Goal: Information Seeking & Learning: Learn about a topic

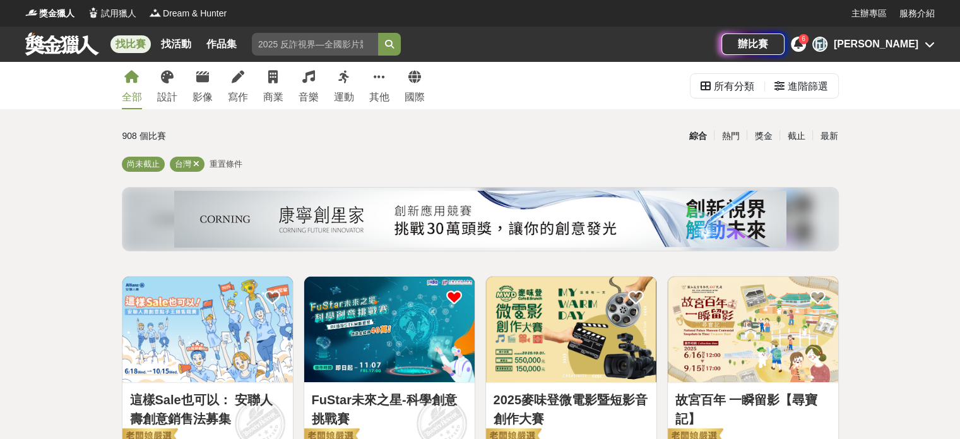
click at [917, 38] on div "[PERSON_NAME]" at bounding box center [876, 44] width 85 height 15
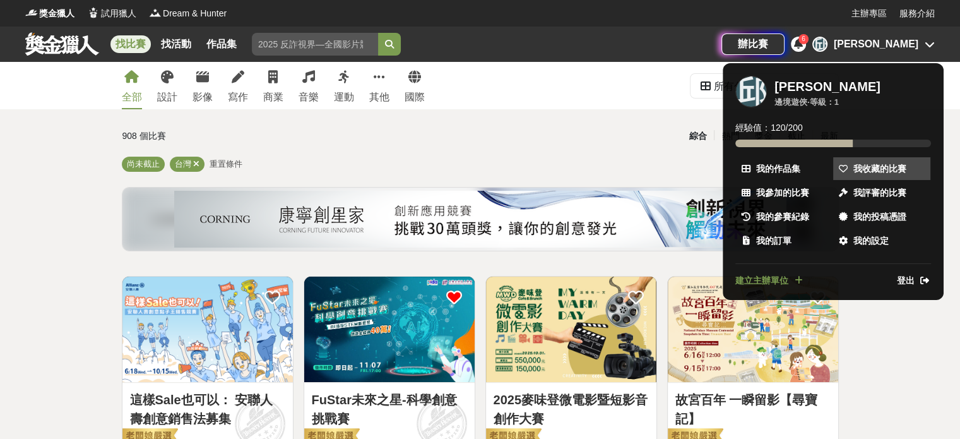
click at [883, 160] on link "我收藏的比賽" at bounding box center [881, 168] width 97 height 23
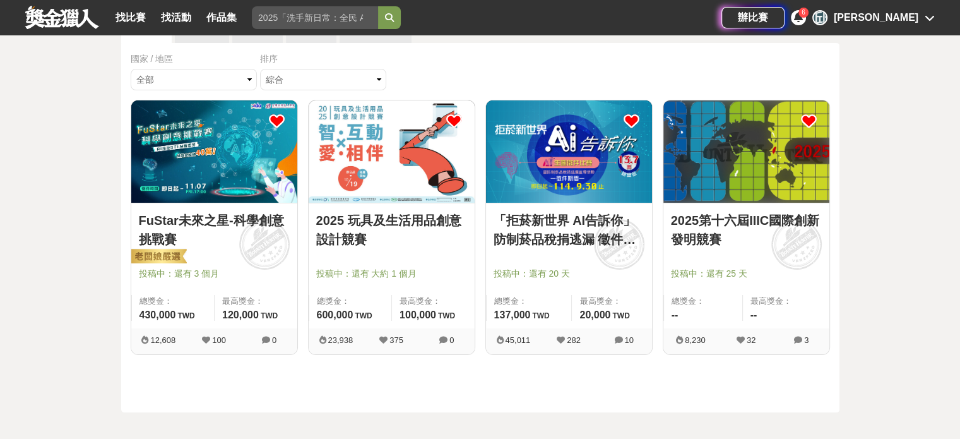
scroll to position [126, 0]
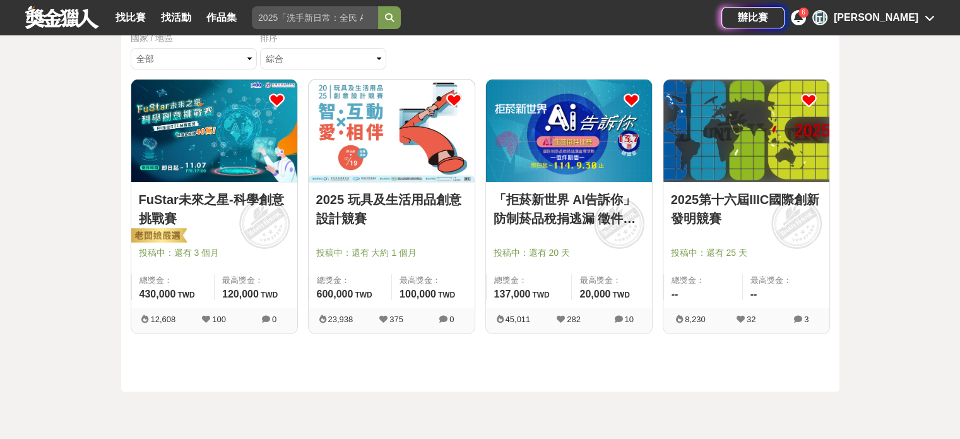
click at [396, 199] on link "2025 玩具及生活用品創意設計競賽" at bounding box center [391, 209] width 151 height 38
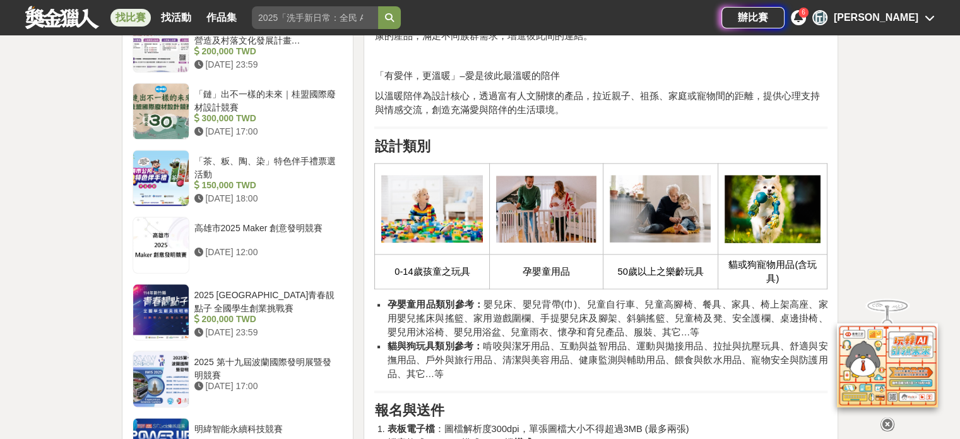
scroll to position [1388, 0]
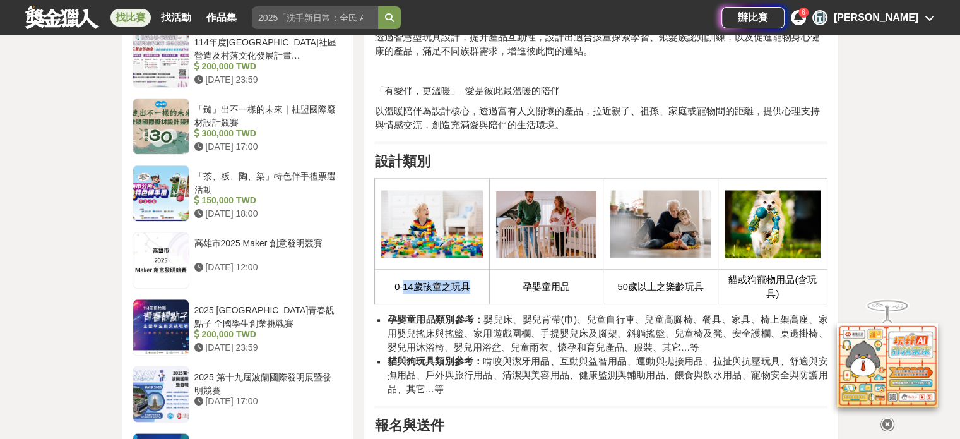
drag, startPoint x: 403, startPoint y: 280, endPoint x: 514, endPoint y: 285, distance: 111.1
click at [514, 285] on tr "0-14歲孩童之玩具 孕嬰童用品 50歲以上之樂齡玩具 貓或狗寵物用品(含玩具)" at bounding box center [601, 286] width 452 height 35
click at [550, 285] on span "孕嬰童用品" at bounding box center [545, 286] width 47 height 10
drag, startPoint x: 615, startPoint y: 285, endPoint x: 710, endPoint y: 286, distance: 95.9
click at [705, 290] on td "50歲以上之樂齡玩具" at bounding box center [660, 286] width 115 height 35
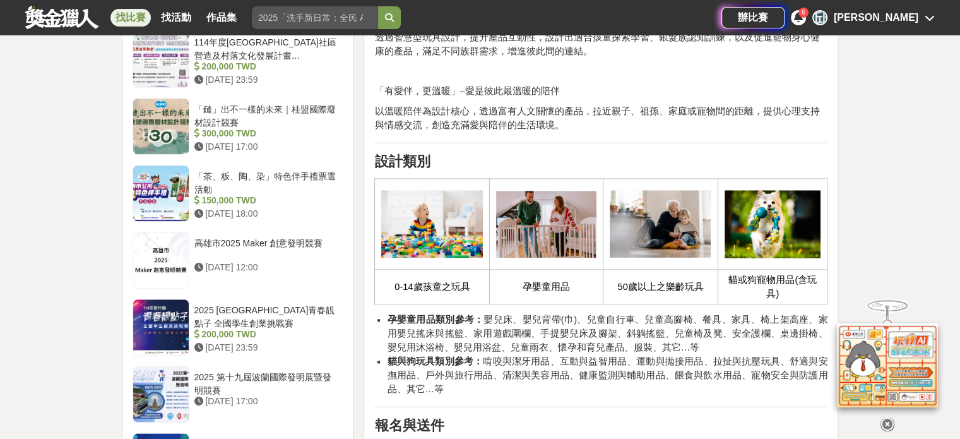
click at [740, 282] on span "貓或狗寵物用品(含玩具)" at bounding box center [772, 286] width 88 height 24
drag, startPoint x: 737, startPoint y: 281, endPoint x: 786, endPoint y: 280, distance: 48.6
click at [786, 280] on span "貓或狗寵物用品(含玩具)" at bounding box center [772, 286] width 88 height 24
click at [781, 292] on td "貓或狗寵物用品(含玩具)" at bounding box center [772, 286] width 110 height 35
click at [885, 417] on icon at bounding box center [887, 424] width 14 height 14
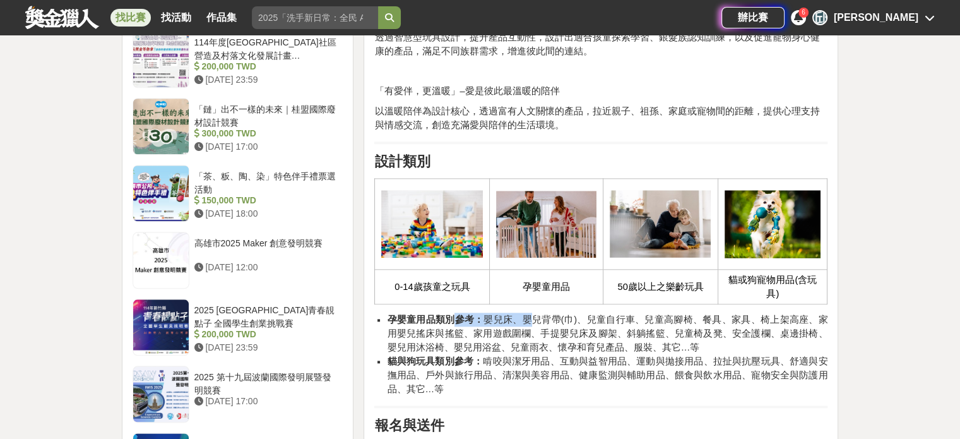
drag, startPoint x: 464, startPoint y: 317, endPoint x: 526, endPoint y: 315, distance: 61.9
click at [526, 315] on span "孕嬰童用品類別參考： 嬰兒床、嬰兒背帶(巾)、兒童自行車、兒童高腳椅、餐具、家具、椅上架高座、家用嬰兒搖床與搖籃、家用遊戲圍欄、手提嬰兒床及腳架、斜躺搖籃、兒…" at bounding box center [607, 333] width 440 height 38
click at [533, 314] on span "孕嬰童用品類別參考： 嬰兒床、嬰兒背帶(巾)、兒童自行車、兒童高腳椅、餐具、家具、椅上架高座、家用嬰兒搖床與搖籃、家用遊戲圍欄、手提嬰兒床及腳架、斜躺搖籃、兒…" at bounding box center [607, 333] width 440 height 38
drag, startPoint x: 664, startPoint y: 282, endPoint x: 716, endPoint y: 280, distance: 52.4
click at [716, 280] on td "50歲以上之樂齡玩具" at bounding box center [660, 286] width 115 height 35
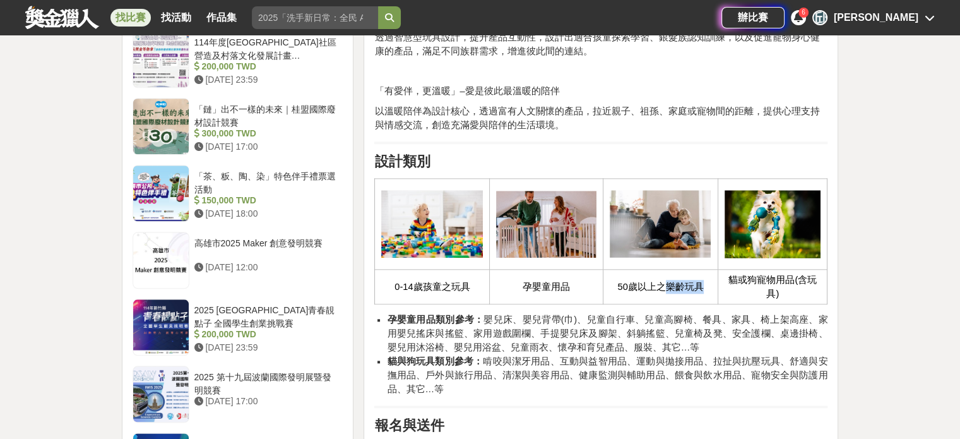
click at [711, 291] on td "50歲以上之樂齡玩具" at bounding box center [660, 286] width 115 height 35
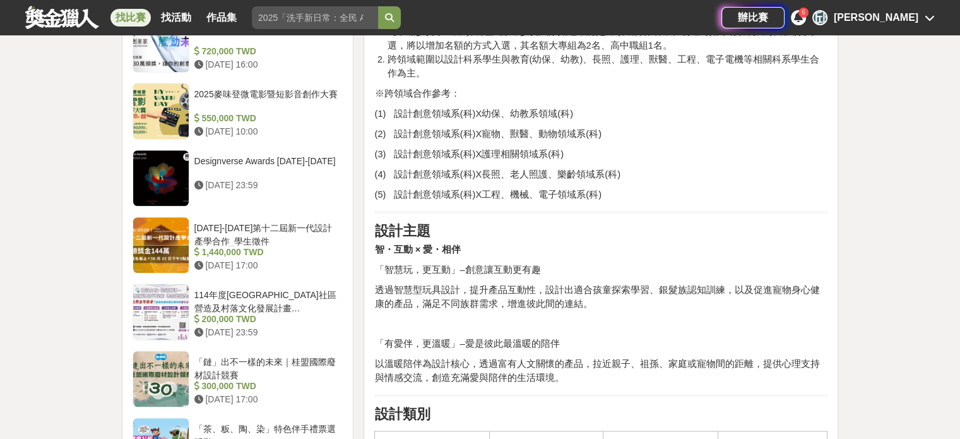
scroll to position [1451, 0]
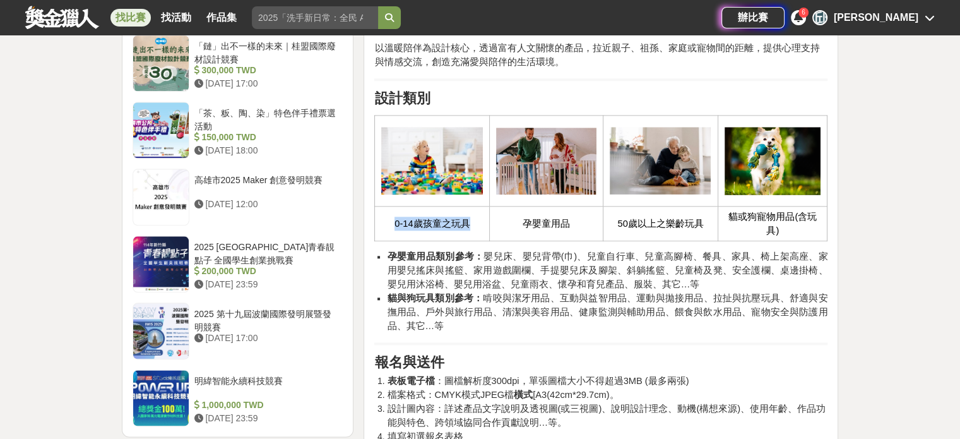
drag, startPoint x: 386, startPoint y: 214, endPoint x: 478, endPoint y: 221, distance: 92.4
click at [478, 221] on td "0-14歲孩童之玩具" at bounding box center [432, 223] width 115 height 35
click at [479, 221] on td "0-14歲孩童之玩具" at bounding box center [432, 223] width 115 height 35
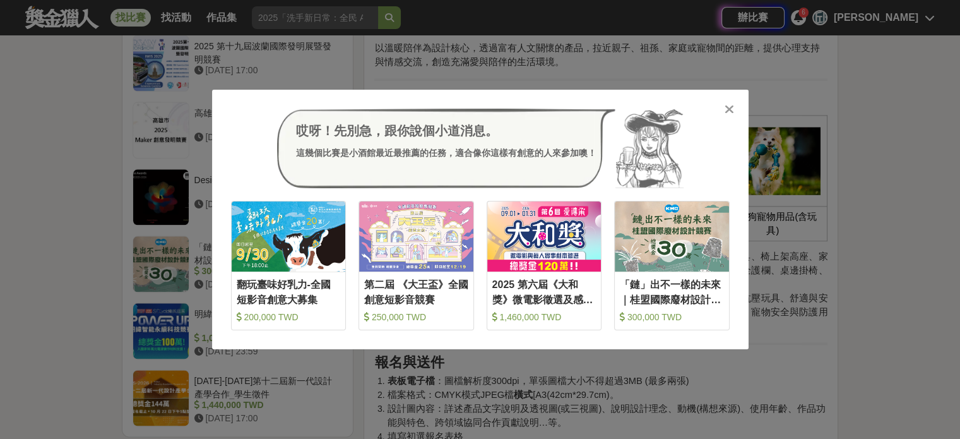
click at [727, 113] on icon at bounding box center [728, 109] width 9 height 13
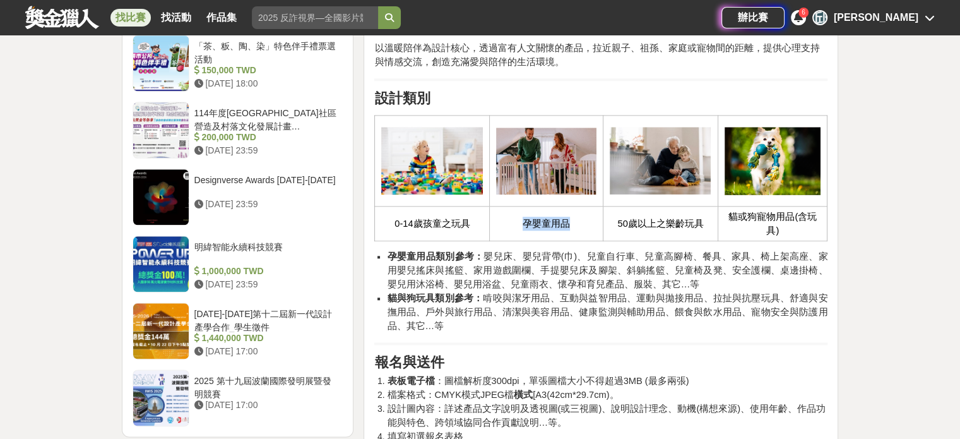
drag, startPoint x: 511, startPoint y: 227, endPoint x: 591, endPoint y: 228, distance: 80.1
click at [591, 228] on td "孕嬰童用品" at bounding box center [547, 223] width 114 height 35
click at [592, 230] on td "孕嬰童用品" at bounding box center [547, 223] width 114 height 35
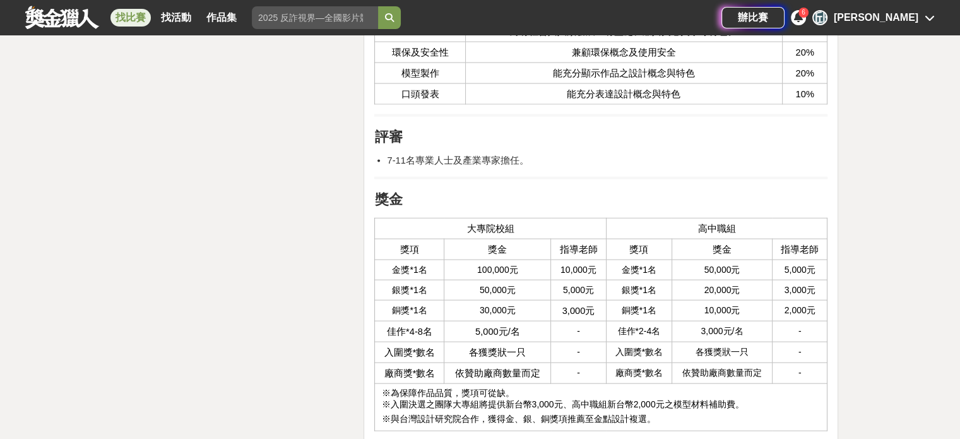
scroll to position [2650, 0]
drag, startPoint x: 309, startPoint y: 197, endPoint x: 338, endPoint y: 186, distance: 31.4
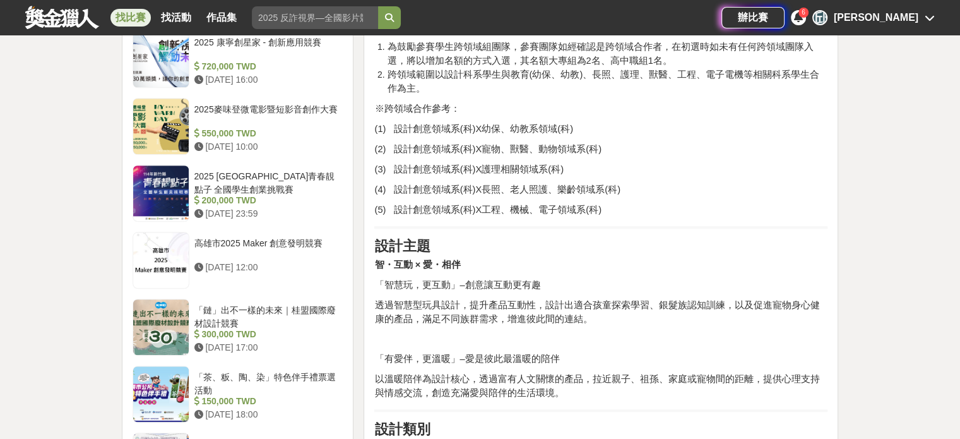
scroll to position [1136, 0]
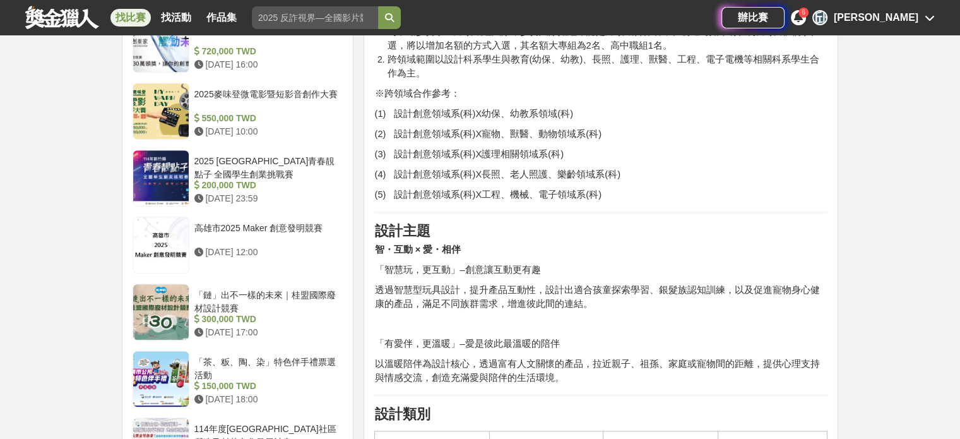
click at [391, 109] on span "(1) 設計創意領域系(科)X幼保、幼教系領域(科)" at bounding box center [473, 114] width 198 height 10
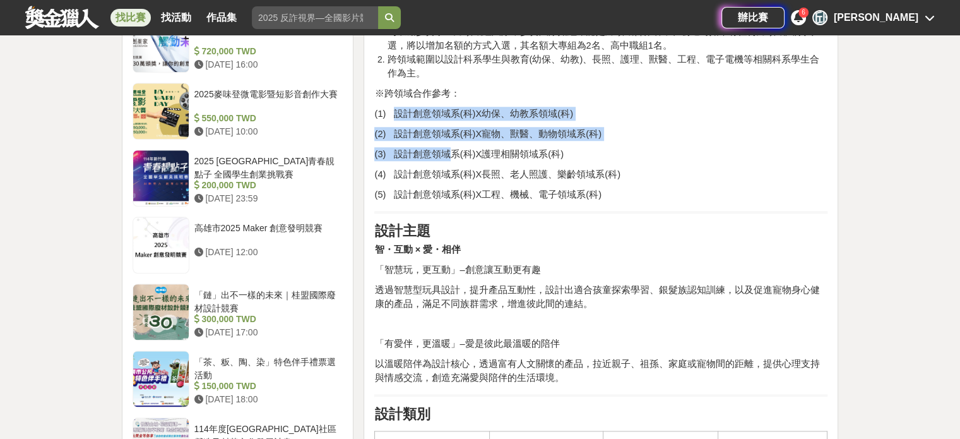
drag, startPoint x: 396, startPoint y: 105, endPoint x: 512, endPoint y: 173, distance: 134.3
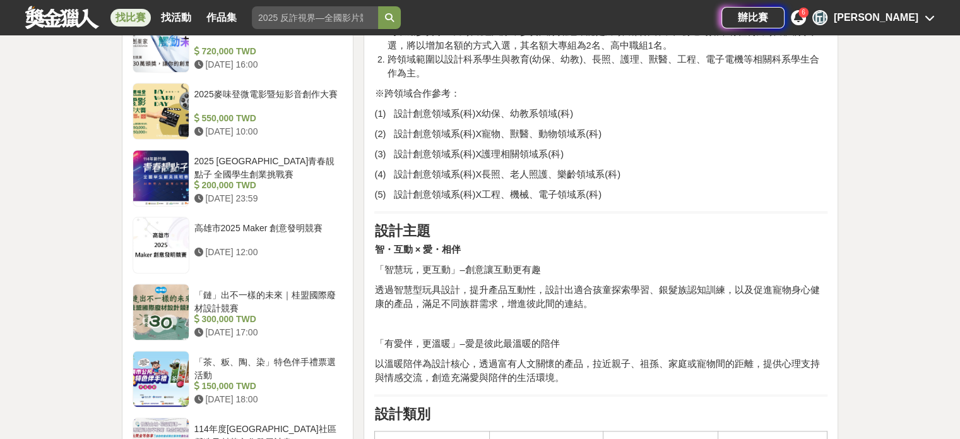
click at [639, 179] on p "(4) 設計創意領域系(科)X長照、老人照護、樂齡領域系(科)" at bounding box center [600, 174] width 453 height 14
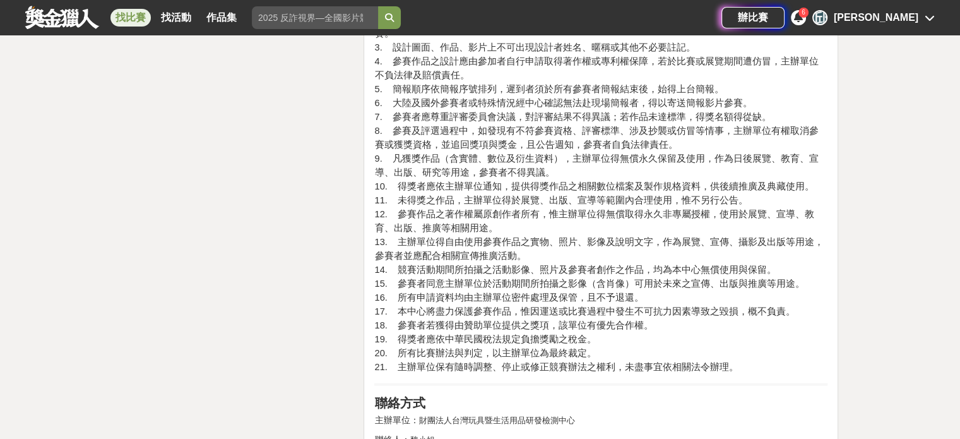
scroll to position [2966, 0]
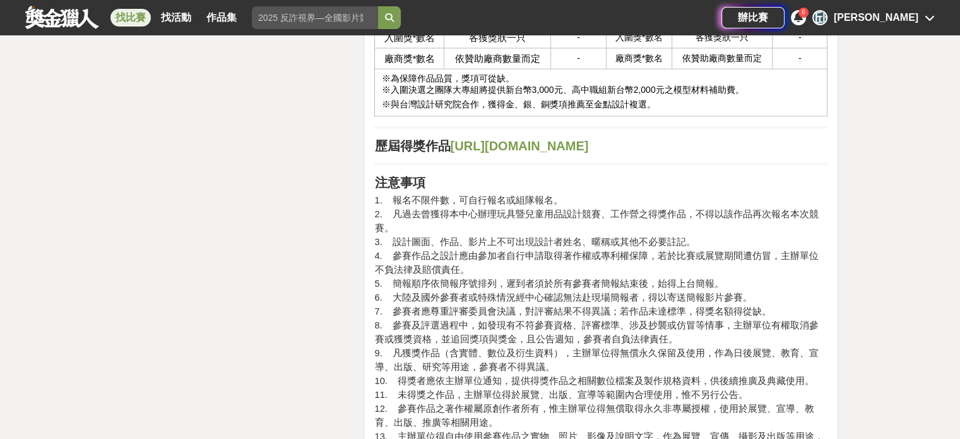
drag, startPoint x: 480, startPoint y: 143, endPoint x: 447, endPoint y: 95, distance: 58.1
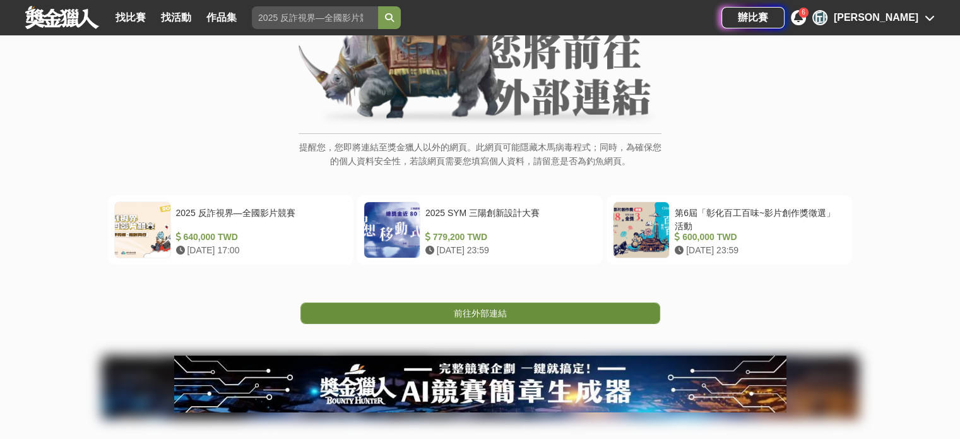
scroll to position [126, 0]
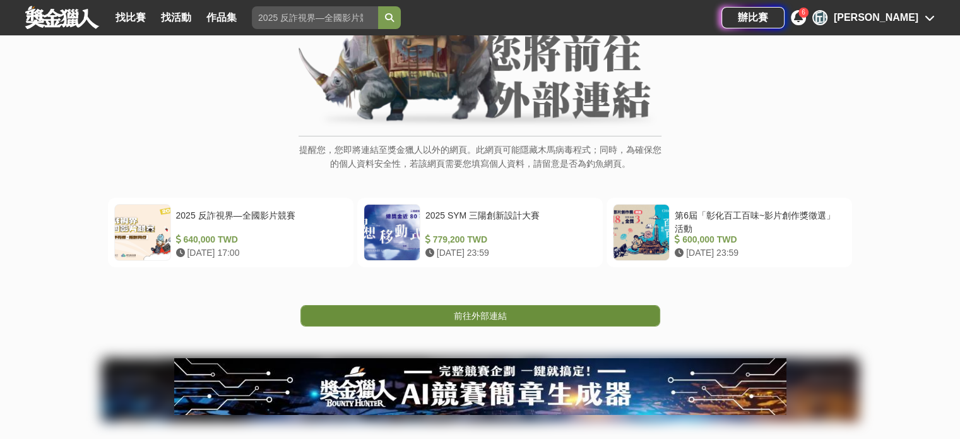
click at [476, 317] on span "前往外部連結" at bounding box center [480, 315] width 53 height 10
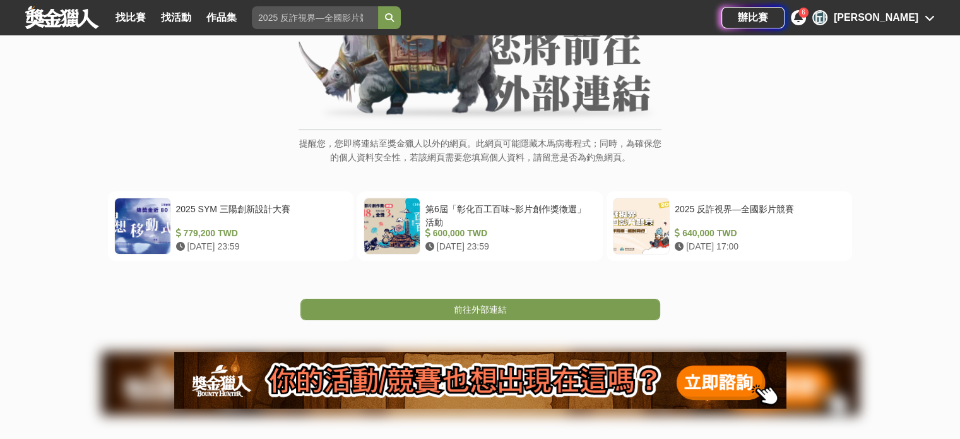
scroll to position [126, 0]
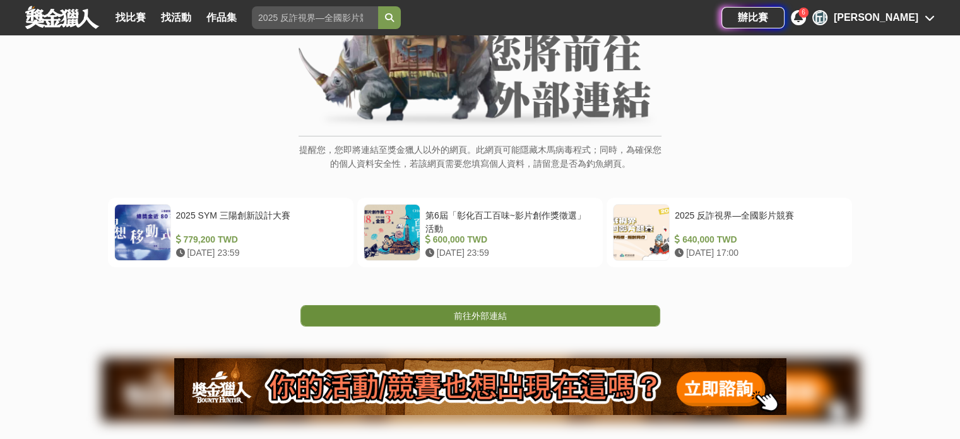
click at [490, 311] on span "前往外部連結" at bounding box center [480, 315] width 53 height 10
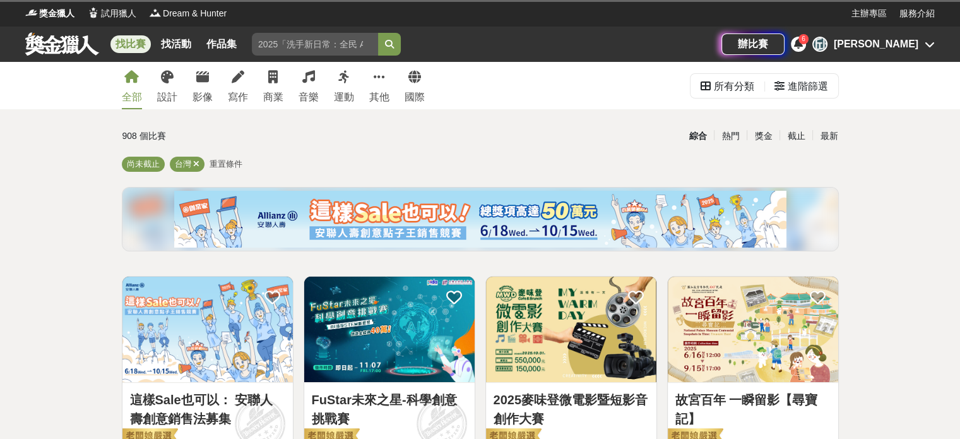
click at [900, 44] on div "[PERSON_NAME]" at bounding box center [876, 44] width 85 height 15
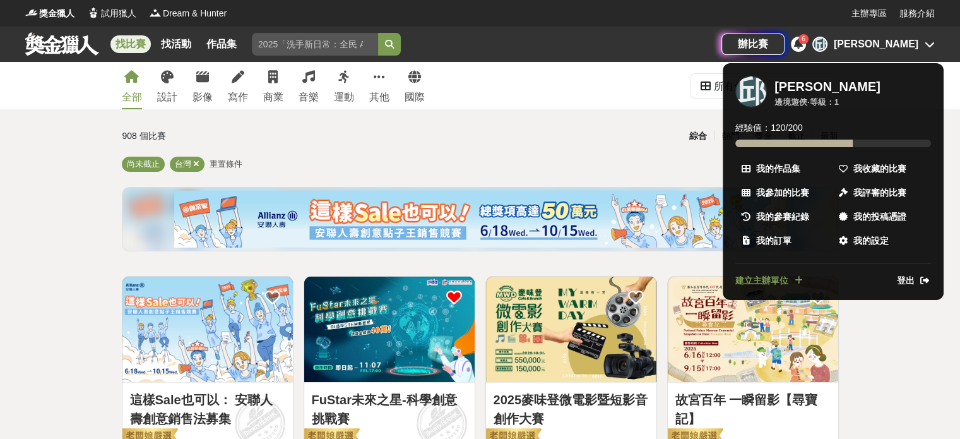
click at [866, 154] on ul "邱 邱運錡 邊境遊俠 · 等級： 1 經驗值： 120 / 200 我的作品集 我收藏的比賽 我參加的比賽 我評審的比賽 我的參賽紀錄 我的投稿憑證 我的訂單…" at bounding box center [832, 181] width 221 height 237
click at [862, 168] on span "我收藏的比賽" at bounding box center [879, 168] width 53 height 13
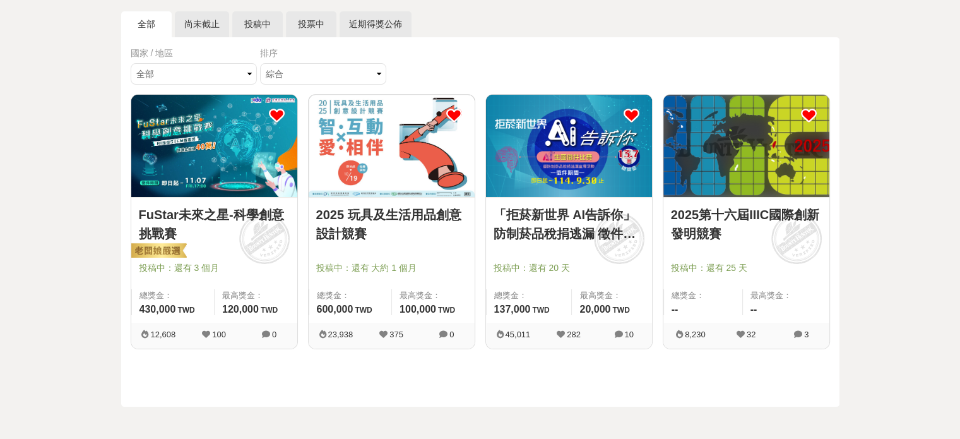
scroll to position [126, 0]
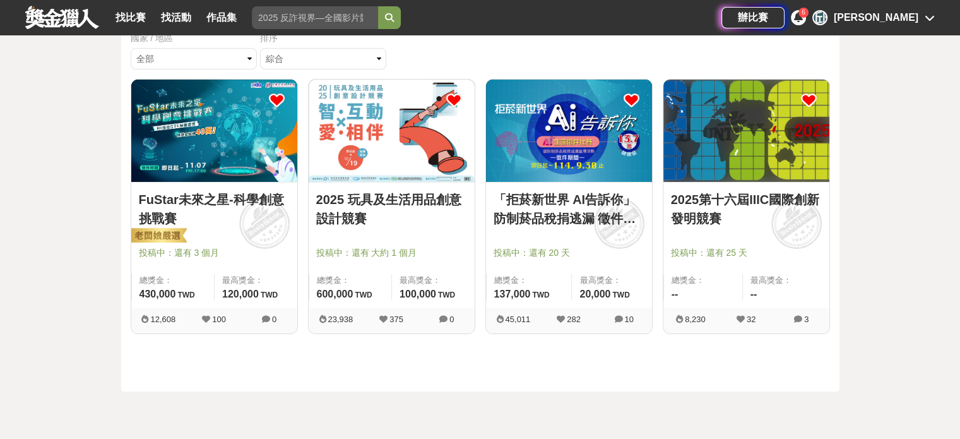
click at [357, 215] on link "2025 玩具及生活用品創意設計競賽" at bounding box center [391, 209] width 151 height 38
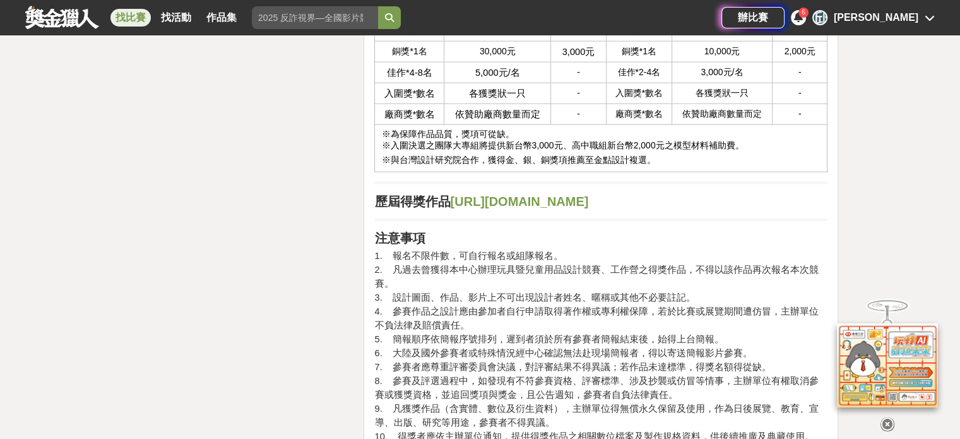
scroll to position [2902, 0]
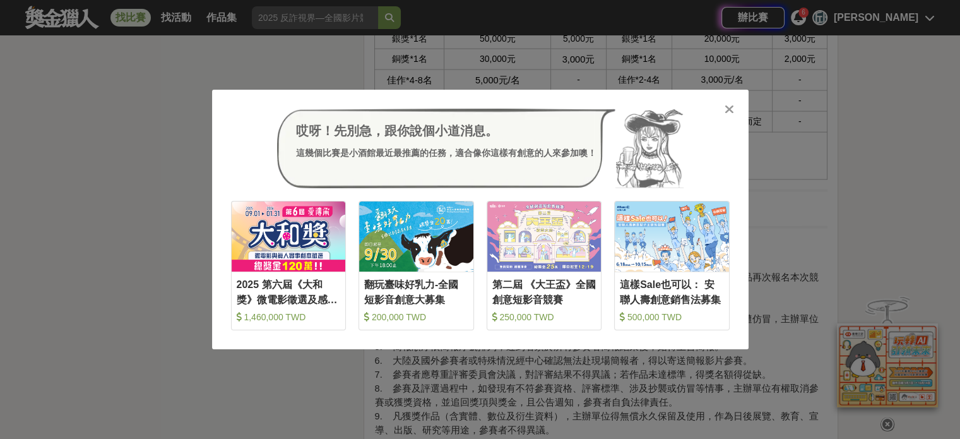
click at [813, 153] on div "哎呀！先別急，跟你說個小道消息。 這幾個比賽是小酒館最近最推薦的任務，適合像你這樣有創意的人來參加噢！ 收藏 2025 第六屆《大和獎》微電影徵選及感人實事分…" at bounding box center [480, 219] width 960 height 439
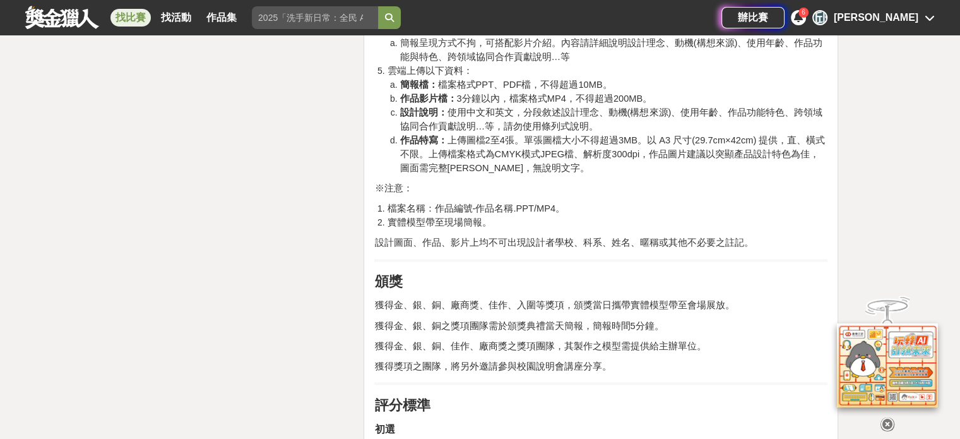
scroll to position [1961, 0]
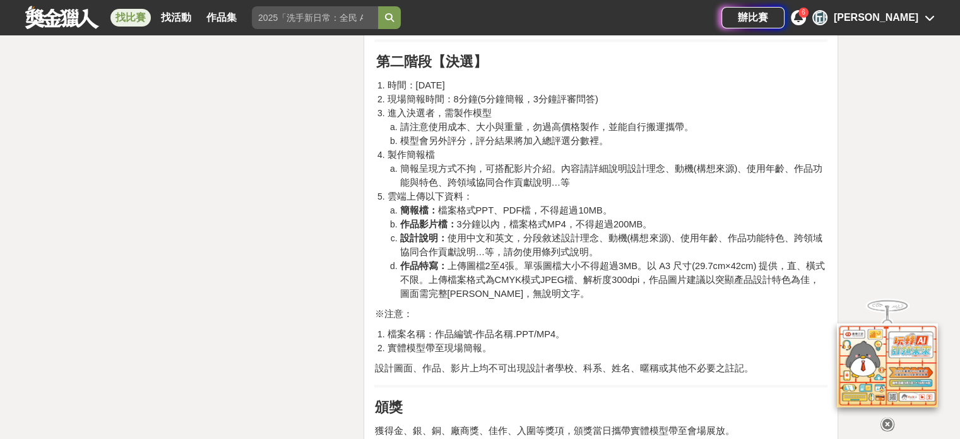
click at [884, 425] on icon at bounding box center [887, 424] width 14 height 14
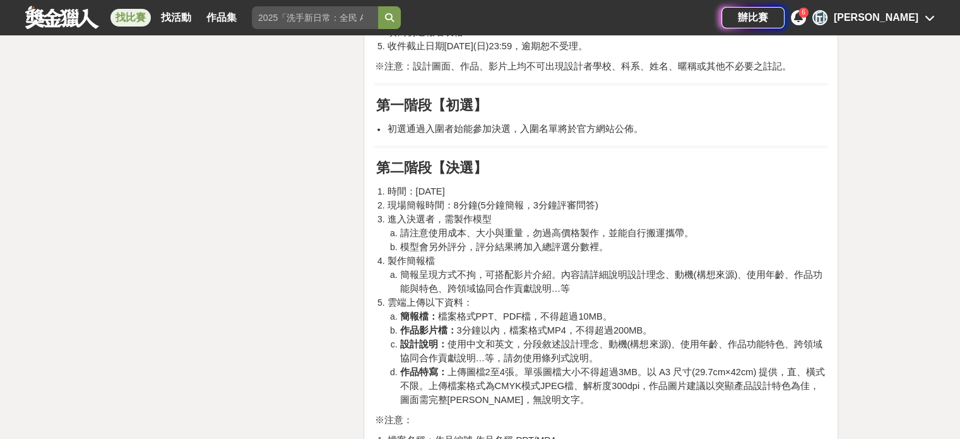
scroll to position [1646, 0]
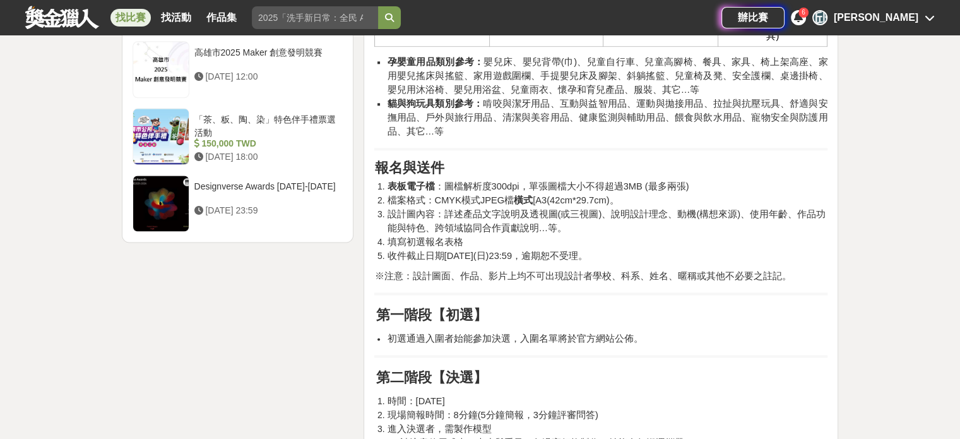
click at [545, 337] on span "初選通過入圍者始能參加決選，入圍名單將於官方網站公佈。" at bounding box center [515, 338] width 256 height 10
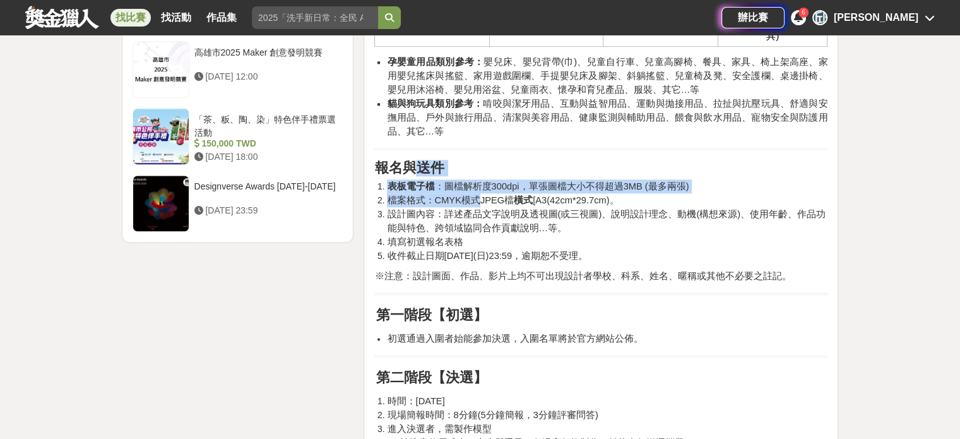
drag, startPoint x: 413, startPoint y: 175, endPoint x: 477, endPoint y: 194, distance: 66.3
click at [476, 193] on div "活動目的 發掘與培養兒童、樂齡及寵物玩具與孕嬰童用品設計人才。 提供在校學生創作發想之舞台。 推動跨領域整合之創新設計。 推廣兒童、樂齡、寵物玩具與孕嬰童用品…" at bounding box center [600, 398] width 453 height 3202
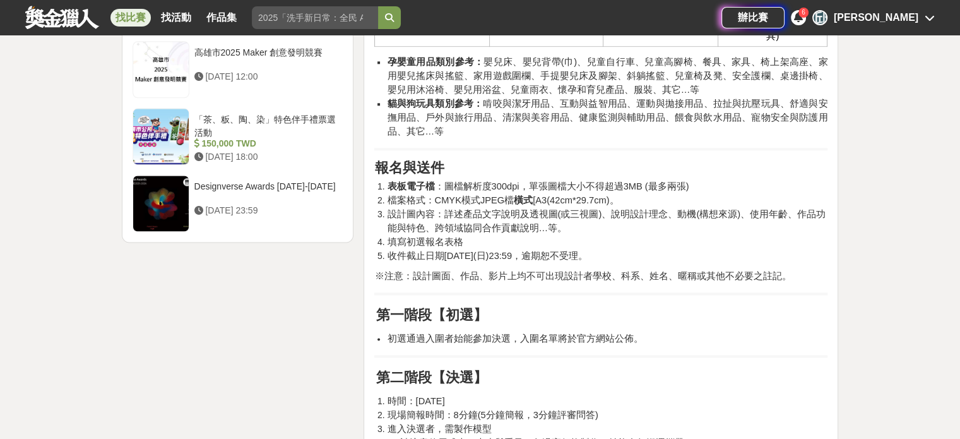
click at [493, 218] on li "設計圖內容：詳述產品文字說明及透視圖(或三視圖)、說明設計理念、動機(構想來源)、使用年齡、作品功能與特色、跨領域協同合作貢獻說明…等。" at bounding box center [607, 221] width 440 height 28
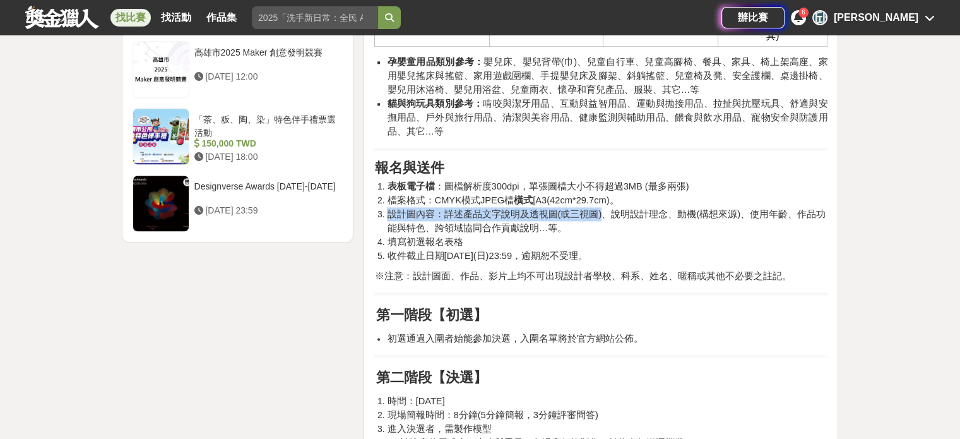
drag, startPoint x: 615, startPoint y: 208, endPoint x: 707, endPoint y: 204, distance: 91.6
click at [707, 204] on ol "表板電子檔 ：圖檔解析度300dpi，單張圖檔大小不得超過3MB (最多兩張) 檔案格式：CMYK模式JPEG檔 橫式 [A3(42cm*29.7cm)。 設…" at bounding box center [600, 220] width 453 height 83
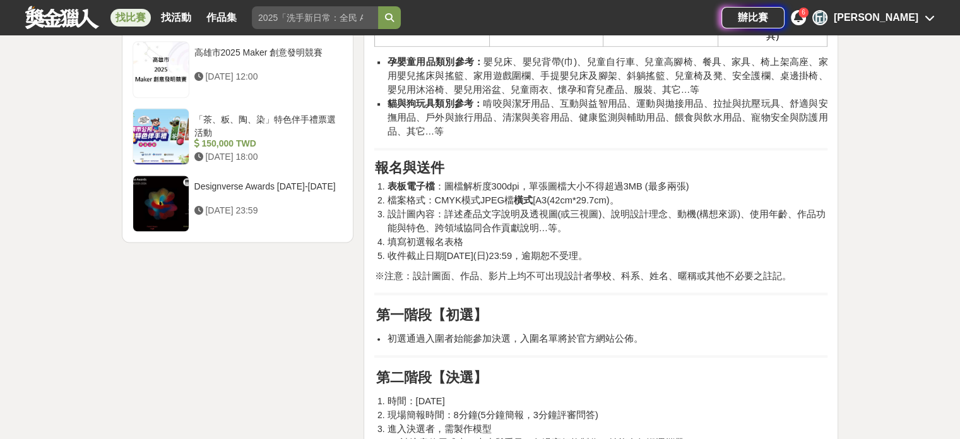
click at [694, 219] on li "設計圖內容：詳述產品文字說明及透視圖(或三視圖)、說明設計理念、動機(構想來源)、使用年齡、作品功能與特色、跨領域協同合作貢獻說明…等。" at bounding box center [607, 221] width 440 height 28
drag, startPoint x: 527, startPoint y: 215, endPoint x: 558, endPoint y: 209, distance: 30.7
click at [558, 209] on span "設計圖內容：詳述產品文字說明及透視圖(或三視圖)、說明設計理念、動機(構想來源)、使用年齡、作品功能與特色、跨領域協同合作貢獻說明…等。" at bounding box center [606, 221] width 439 height 24
click at [570, 214] on span "設計圖內容：詳述產品文字說明及透視圖(或三視圖)、說明設計理念、動機(構想來源)、使用年齡、作品功能與特色、跨領域協同合作貢獻說明…等。" at bounding box center [606, 221] width 439 height 24
drag, startPoint x: 445, startPoint y: 211, endPoint x: 519, endPoint y: 208, distance: 73.2
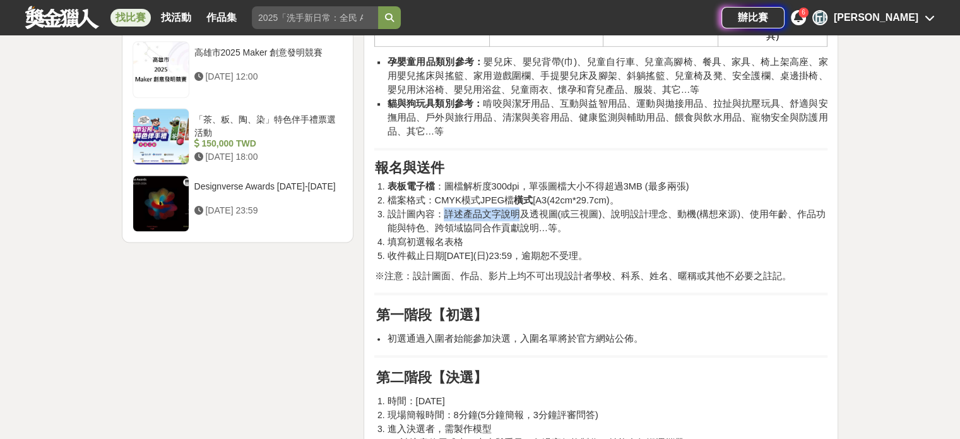
click at [512, 209] on span "設計圖內容：詳述產品文字說明及透視圖(或三視圖)、說明設計理念、動機(構想來源)、使用年齡、作品功能與特色、跨領域協同合作貢獻說明…等。" at bounding box center [606, 221] width 439 height 24
click at [669, 221] on li "設計圖內容：詳述產品文字說明及透視圖(或三視圖)、說明設計理念、動機(構想來源)、使用年齡、作品功能與特色、跨領域協同合作貢獻說明…等。" at bounding box center [607, 221] width 440 height 28
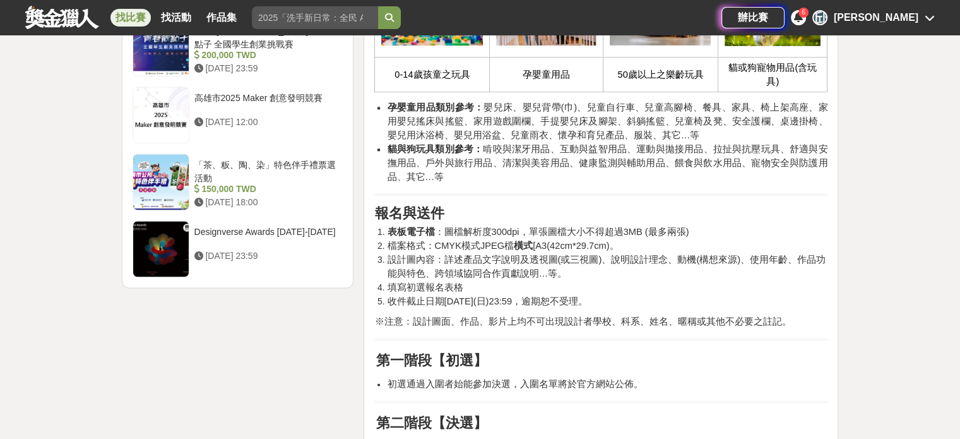
scroll to position [1582, 0]
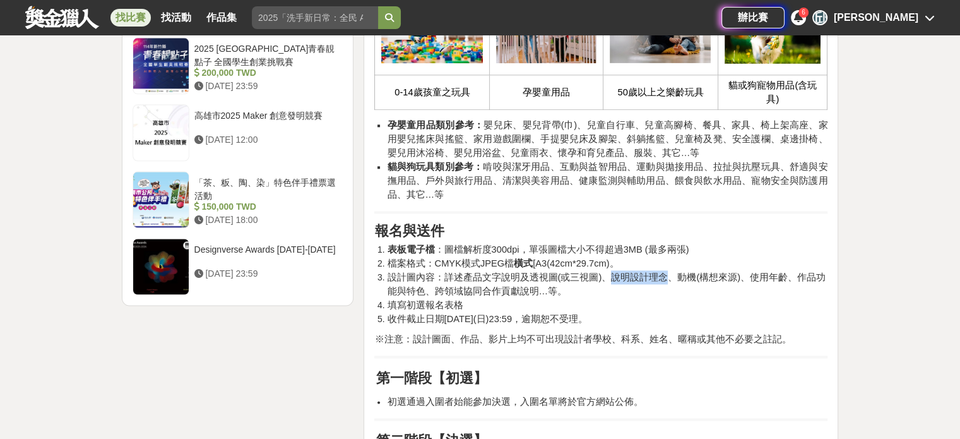
drag, startPoint x: 608, startPoint y: 272, endPoint x: 664, endPoint y: 269, distance: 56.2
click at [664, 272] on span "設計圖內容：詳述產品文字說明及透視圖(或三視圖)、說明設計理念、動機(構想來源)、使用年齡、作品功能與特色、跨領域協同合作貢獻說明…等。" at bounding box center [606, 284] width 439 height 24
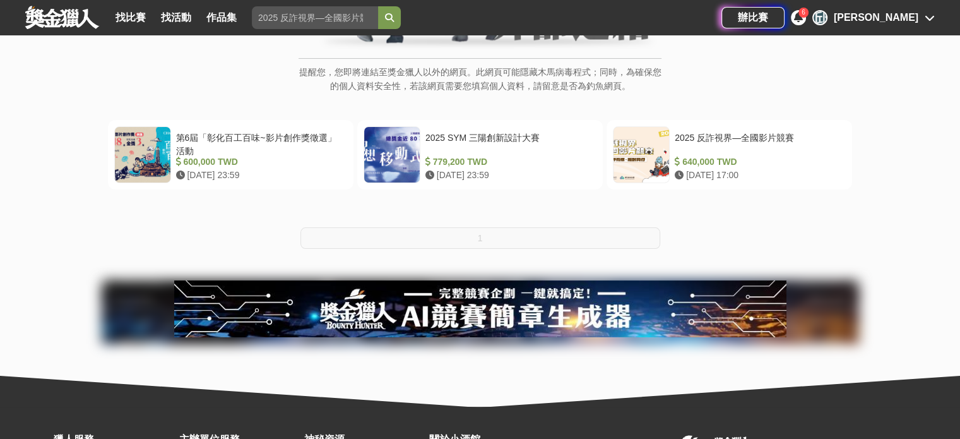
scroll to position [252, 0]
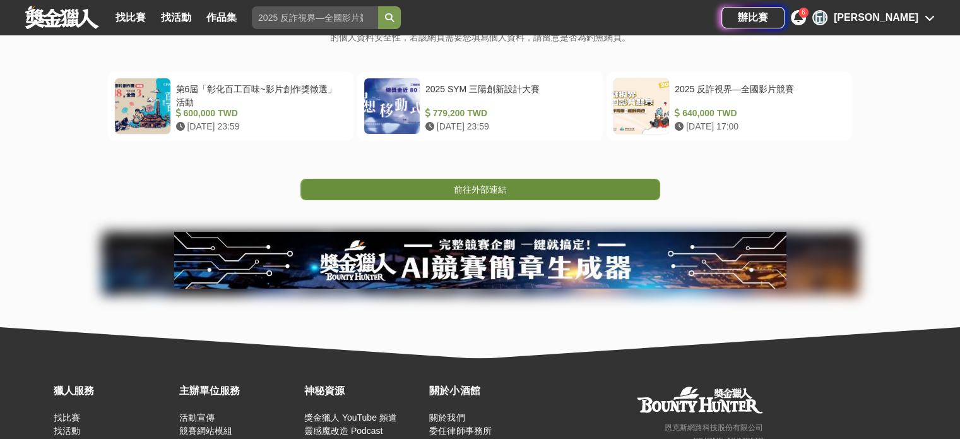
click at [490, 188] on span "前往外部連結" at bounding box center [480, 189] width 53 height 10
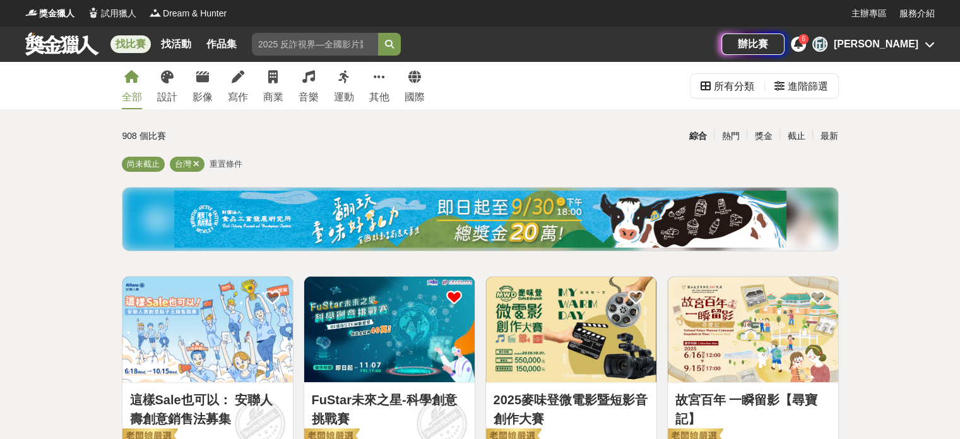
click at [908, 48] on div "[PERSON_NAME]" at bounding box center [876, 44] width 85 height 15
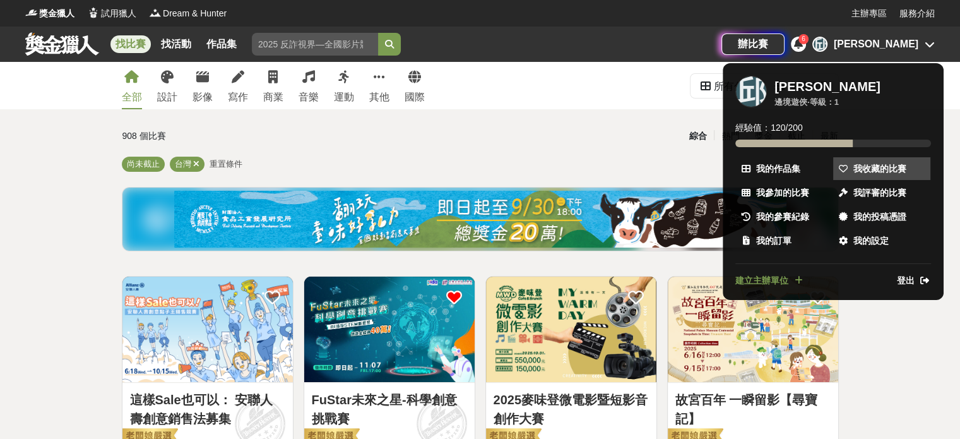
click at [873, 175] on link "我收藏的比賽" at bounding box center [881, 168] width 97 height 23
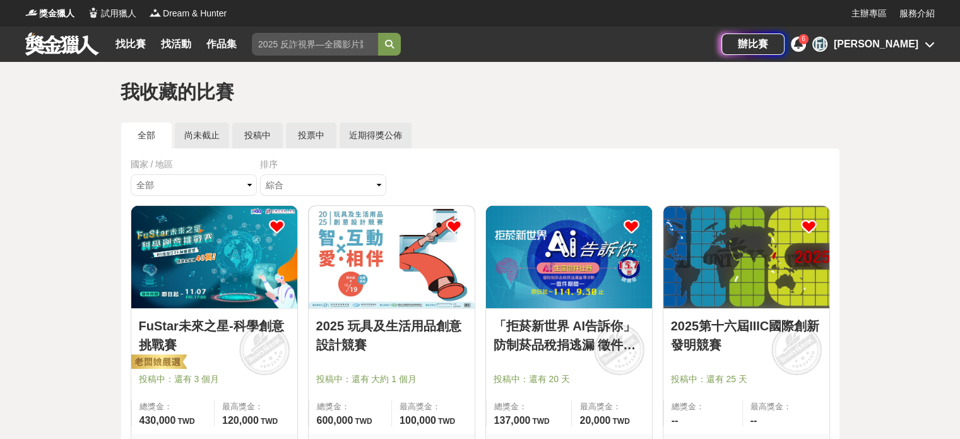
scroll to position [25, 0]
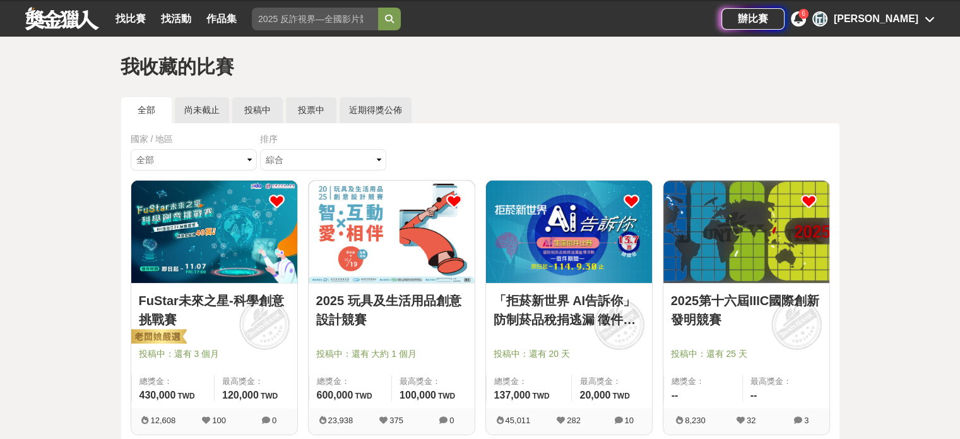
click at [422, 280] on img at bounding box center [392, 231] width 166 height 102
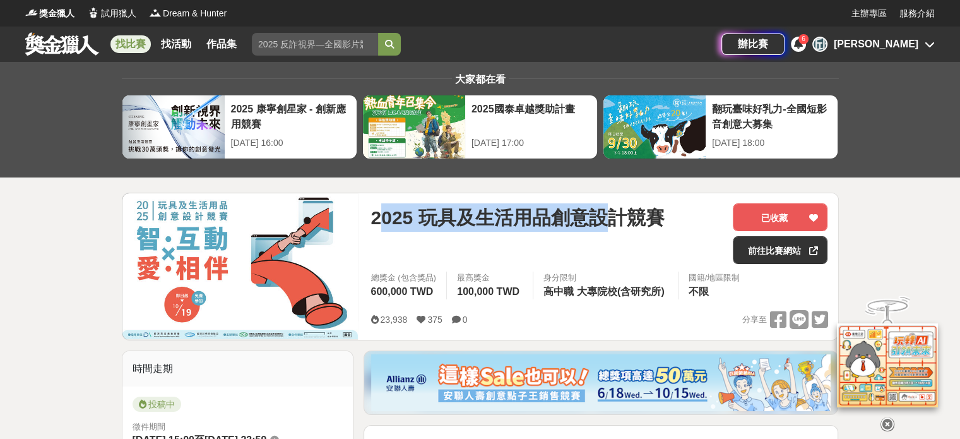
drag, startPoint x: 379, startPoint y: 219, endPoint x: 608, endPoint y: 221, distance: 229.1
click at [608, 221] on span "2025 玩具及生活用品創意設計競賽" at bounding box center [516, 217] width 293 height 28
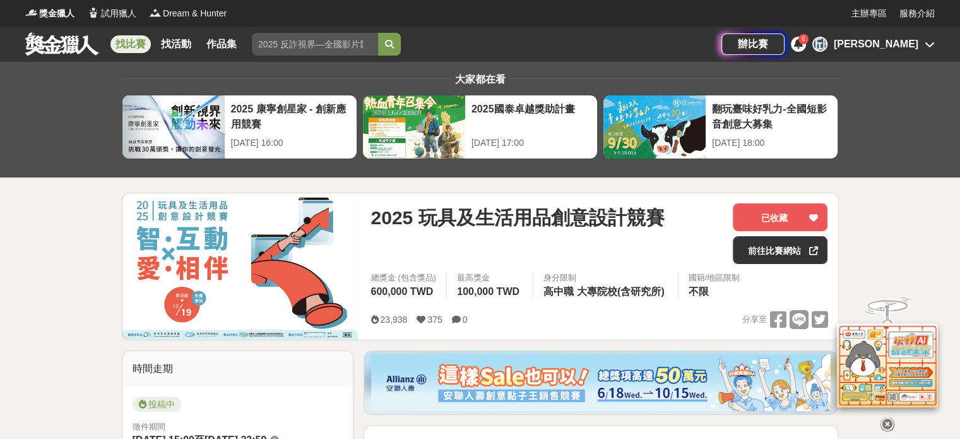
click at [368, 206] on div "2025 玩具及生活用品創意設計競賽 已收藏 前往比賽網站 總獎金 (包含獎品) 600,000 TWD 最高獎金 100,000 TWD 身分限制 高中職 …" at bounding box center [598, 266] width 477 height 146
drag, startPoint x: 368, startPoint y: 206, endPoint x: 375, endPoint y: 206, distance: 6.9
click at [371, 206] on div "2025 玩具及生活用品創意設計競賽 已收藏 前往比賽網站 總獎金 (包含獎品) 600,000 TWD 最高獎金 100,000 TWD 身分限制 高中職 …" at bounding box center [598, 266] width 477 height 146
click at [376, 204] on span "2025 玩具及生活用品創意設計競賽" at bounding box center [516, 217] width 293 height 28
click at [372, 218] on span "2025 玩具及生活用品創意設計競賽" at bounding box center [516, 217] width 293 height 28
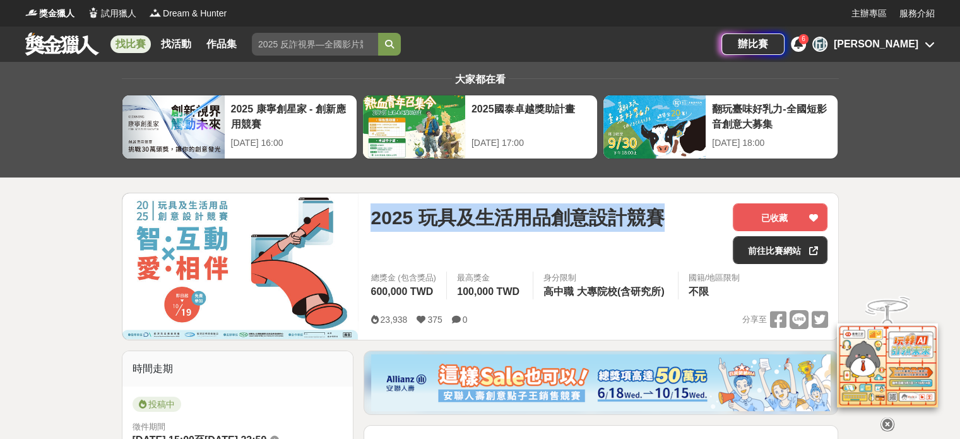
drag, startPoint x: 372, startPoint y: 218, endPoint x: 659, endPoint y: 230, distance: 288.0
click at [659, 230] on span "2025 玩具及生活用品創意設計競賽" at bounding box center [516, 217] width 293 height 28
copy span "2025 玩具及生活用品創意設計競賽"
